Goal: Task Accomplishment & Management: Use online tool/utility

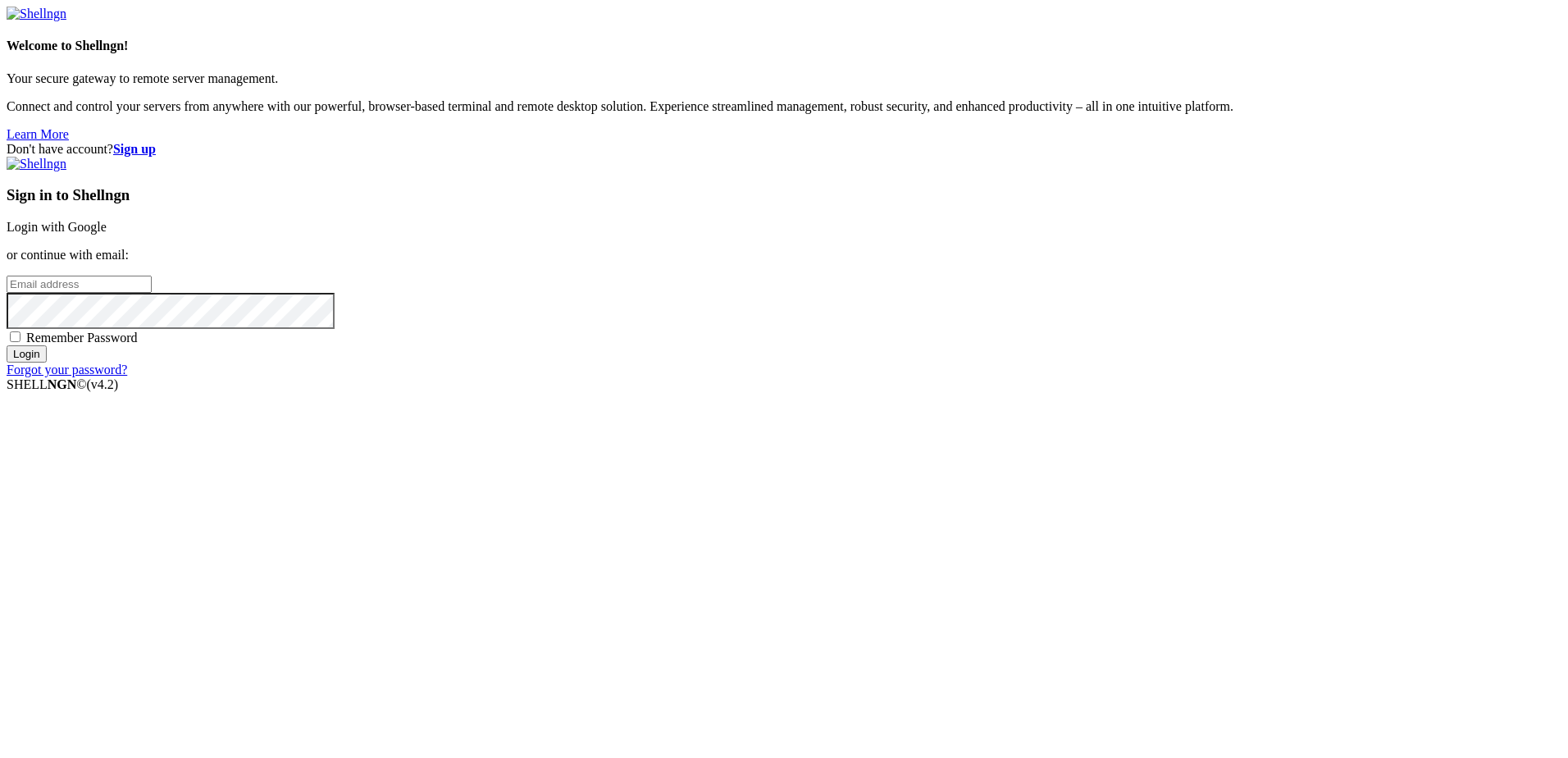
type input "[EMAIL_ADDRESS][PERSON_NAME][PERSON_NAME][PERSON_NAME][DOMAIN_NAME]"
click at [47, 362] on input "Login" at bounding box center [26, 355] width 40 height 18
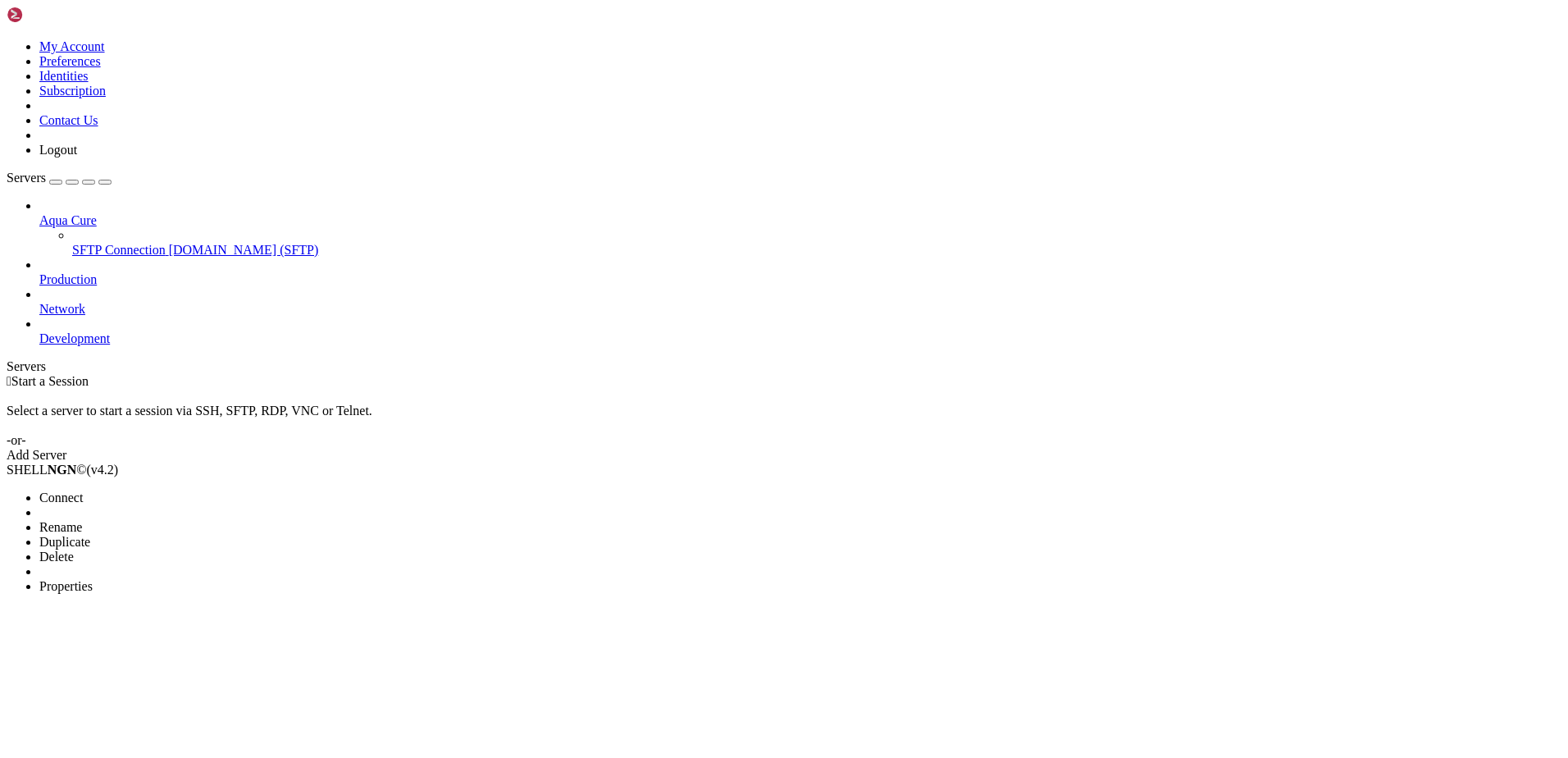
click at [83, 491] on span "Connect" at bounding box center [61, 497] width 43 height 14
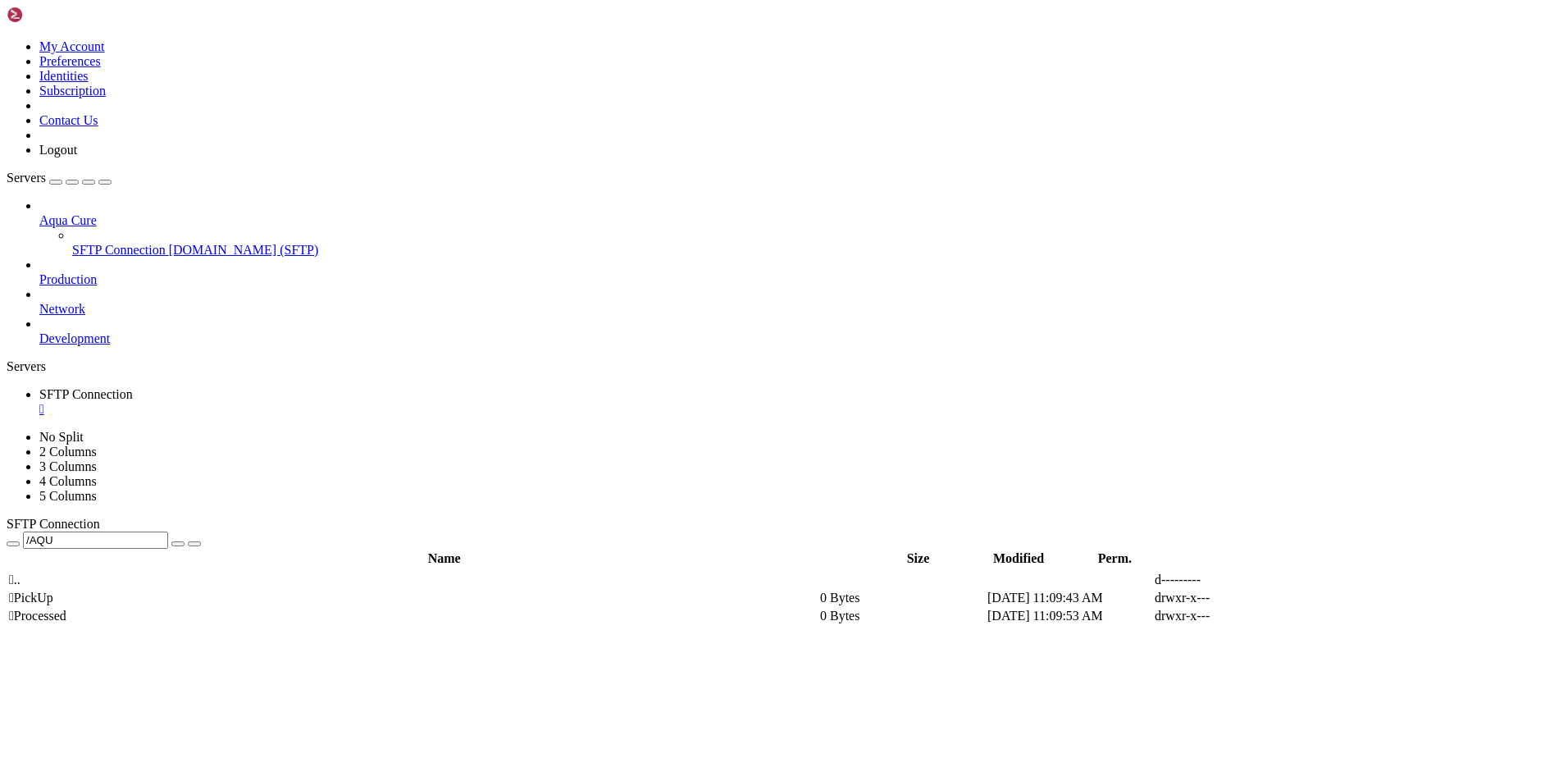
click at [53, 591] on span " PickUp" at bounding box center [30, 597] width 44 height 14
type input "/AQU/PickUp"
